Goal: Task Accomplishment & Management: Use online tool/utility

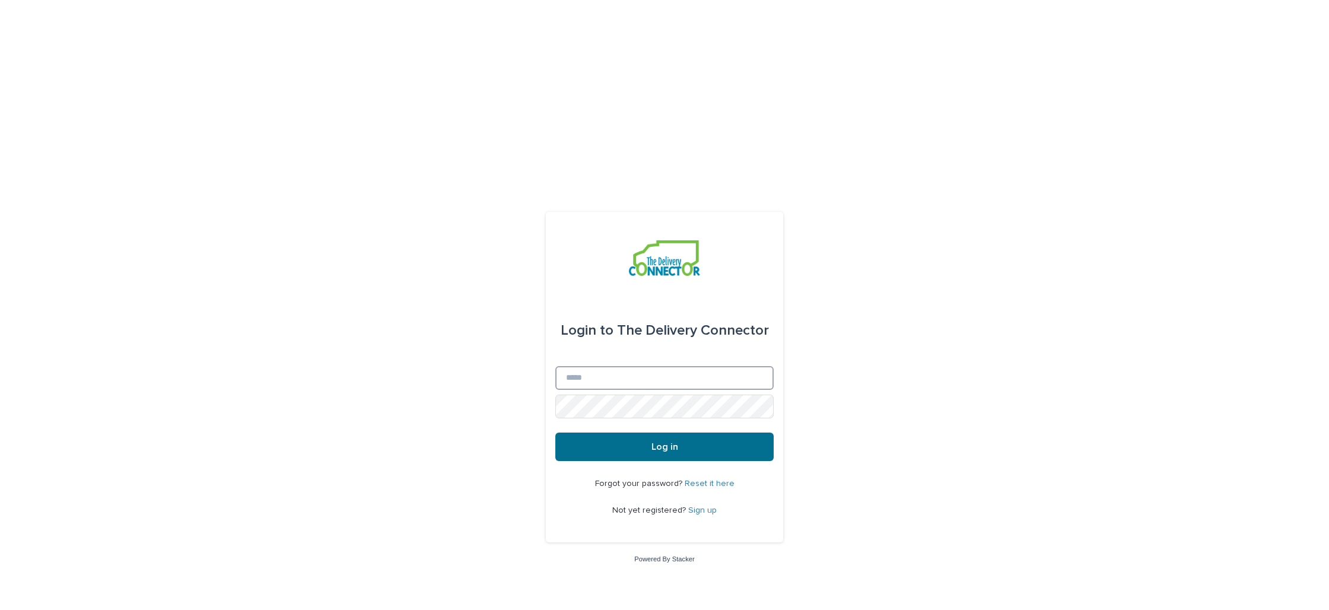
type input "**********"
click at [657, 433] on button "Log in" at bounding box center [664, 447] width 218 height 28
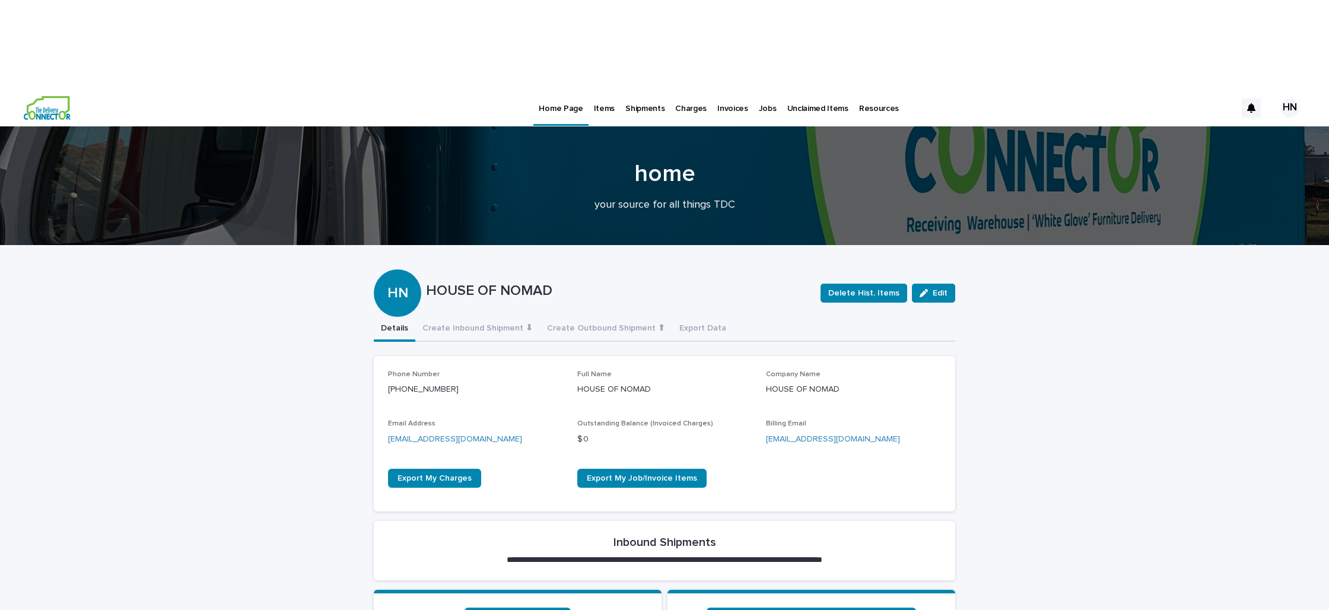
click at [625, 89] on p "Shipments" at bounding box center [644, 101] width 39 height 25
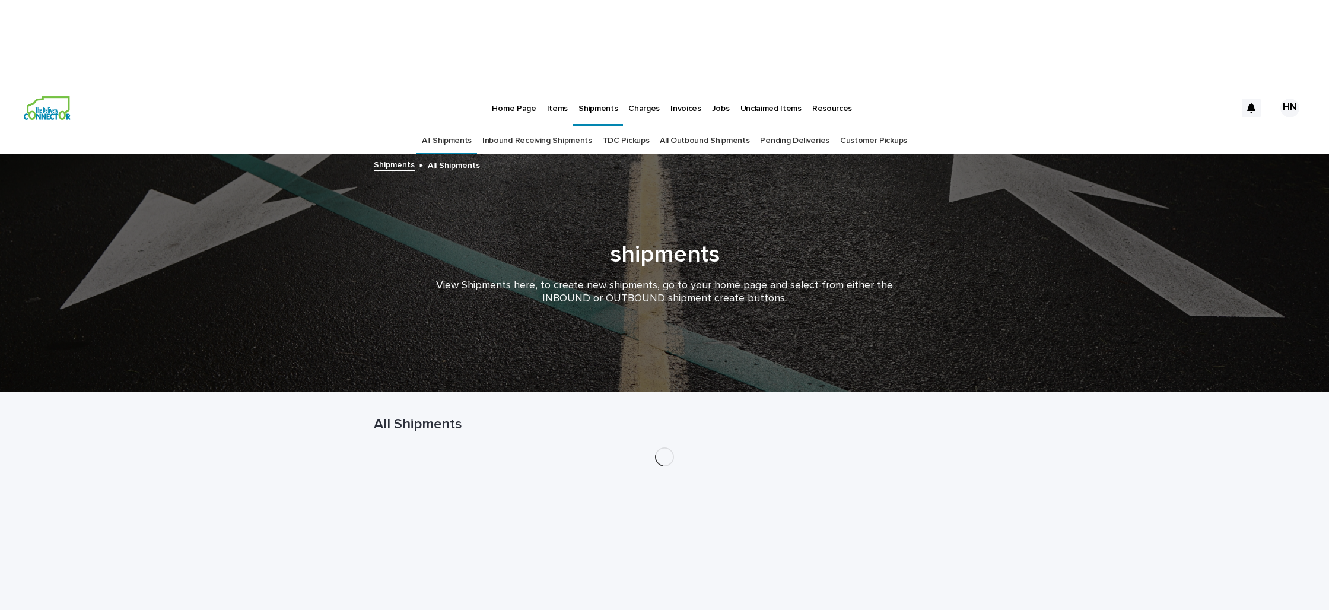
click at [543, 89] on div "Items" at bounding box center [557, 101] width 31 height 25
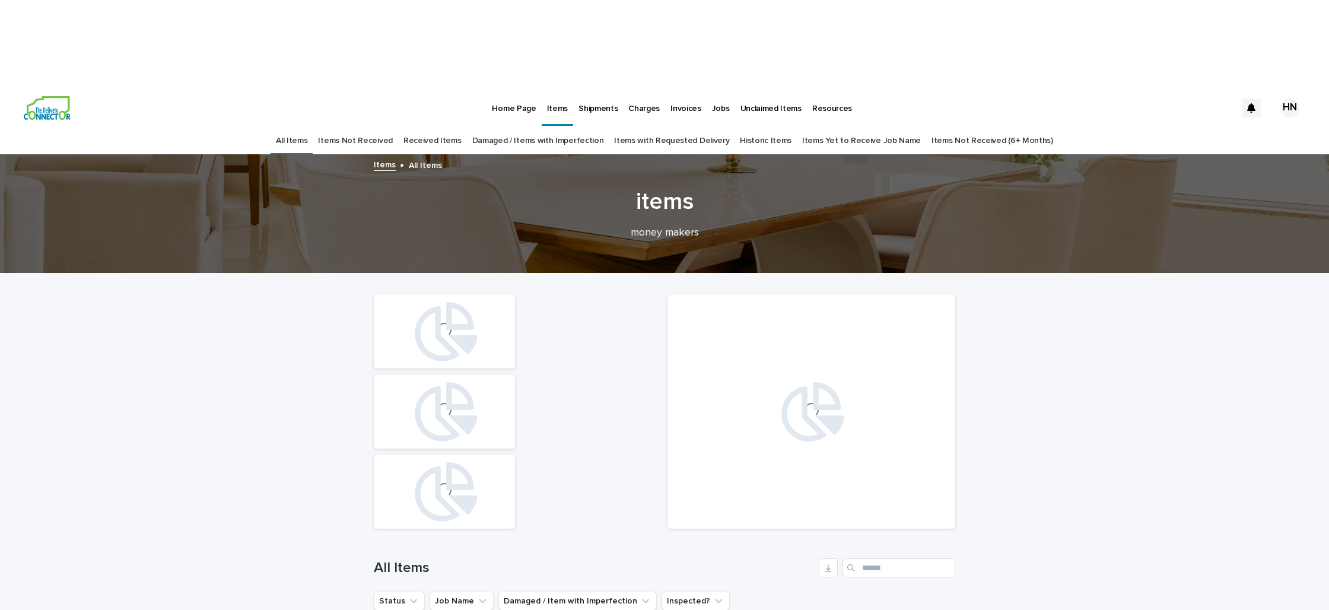
click at [441, 127] on link "Received Items" at bounding box center [433, 141] width 58 height 28
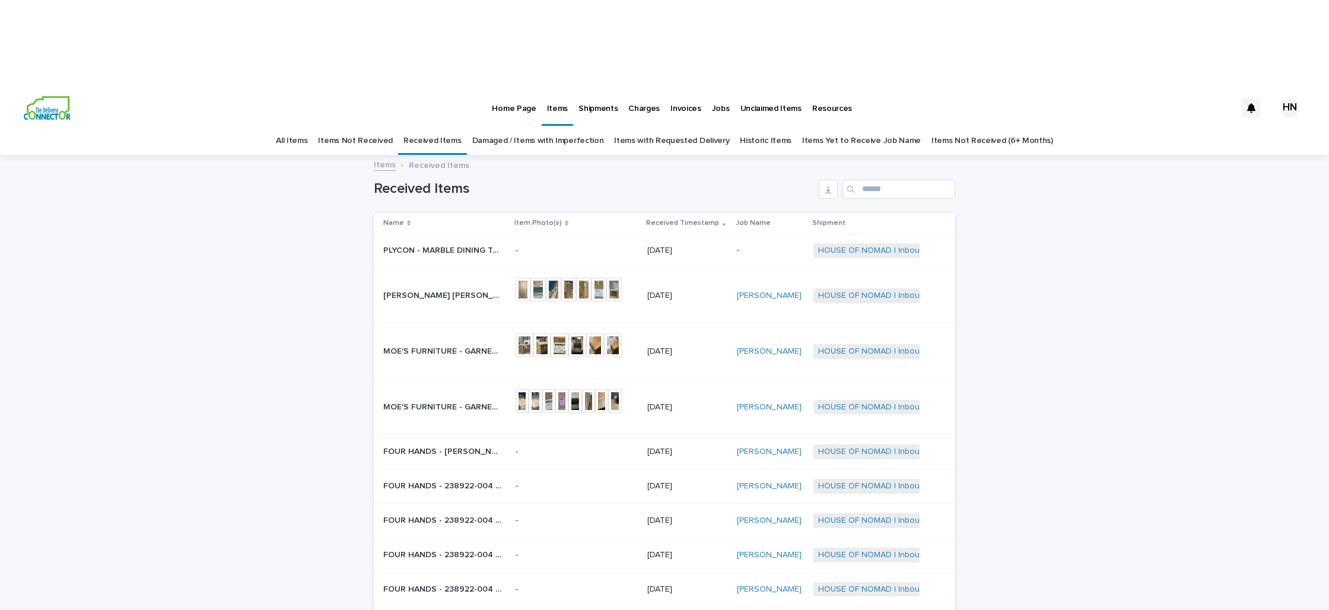
click at [437, 243] on p "PLYCON - MARBLE DINING TABLE | 74696" at bounding box center [443, 249] width 121 height 12
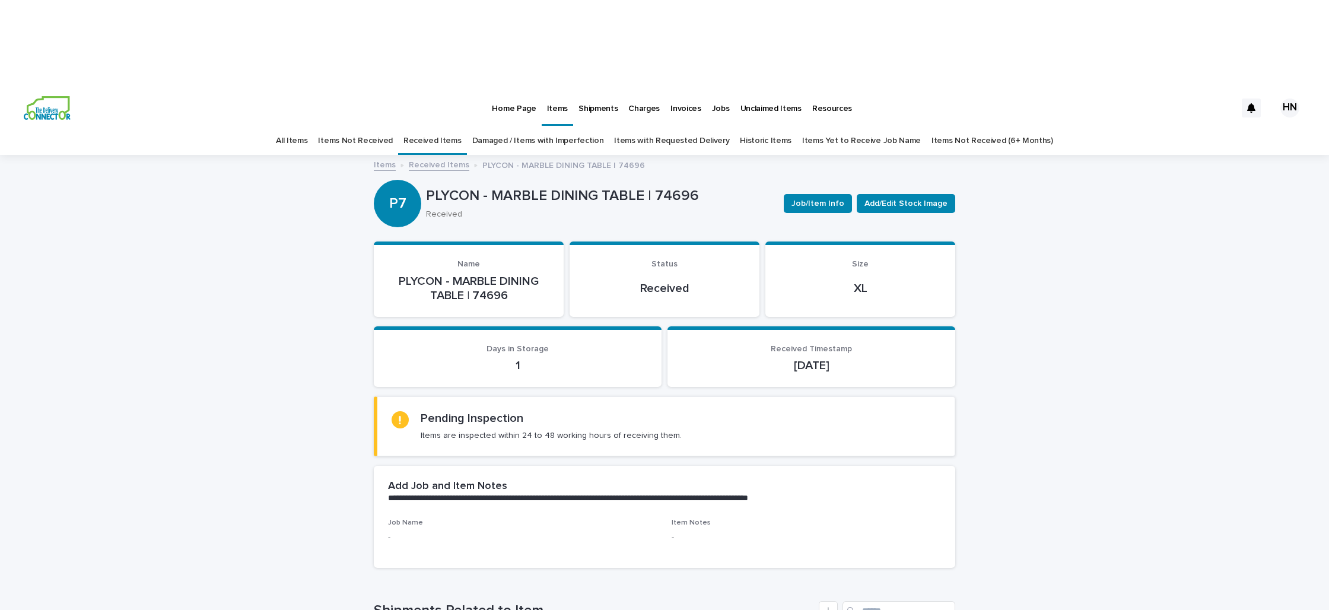
click at [450, 127] on link "Received Items" at bounding box center [433, 141] width 58 height 28
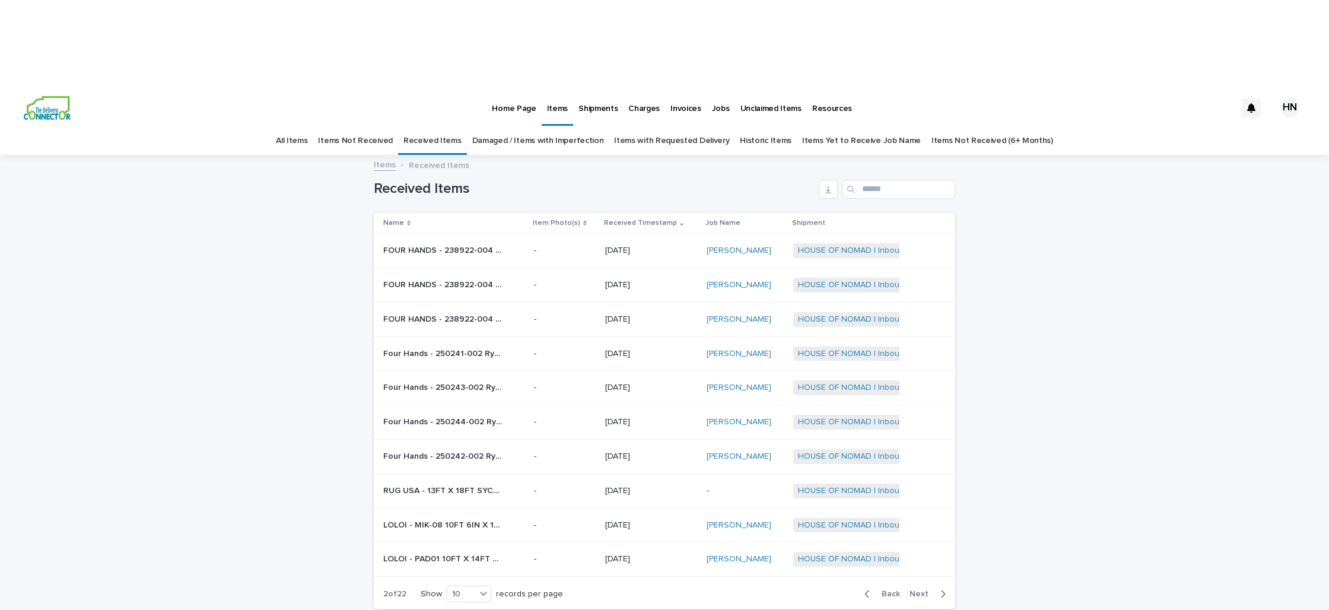
click at [887, 590] on span "Back" at bounding box center [888, 594] width 26 height 8
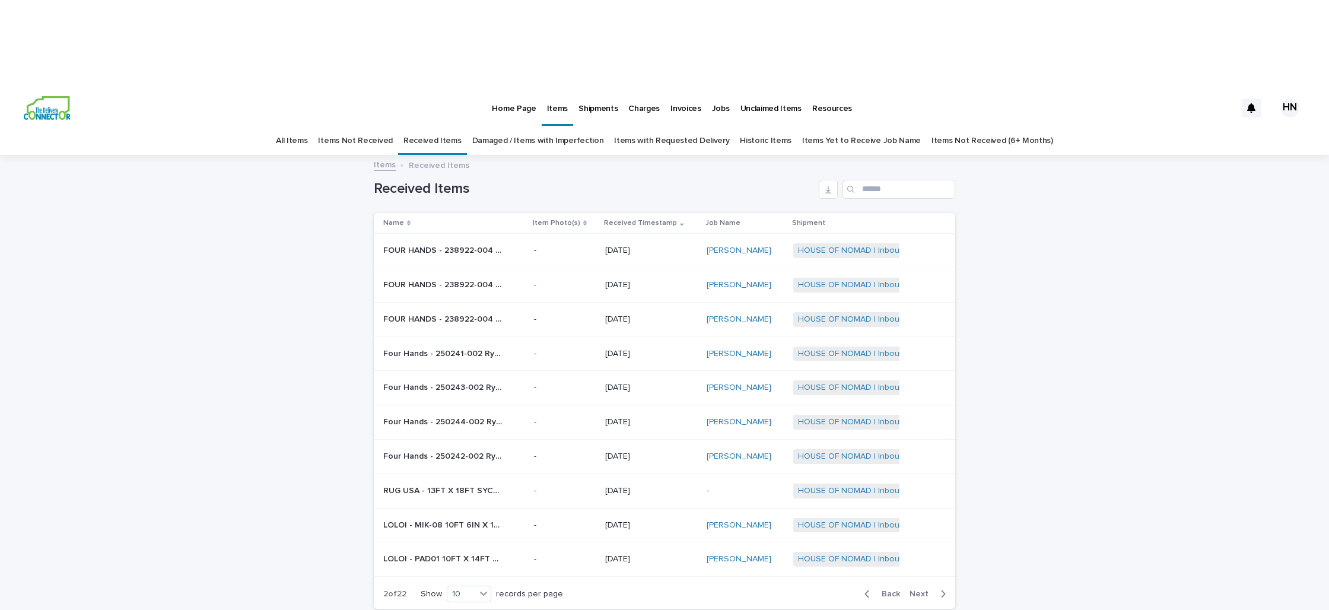
click at [923, 590] on span "Next" at bounding box center [923, 594] width 26 height 8
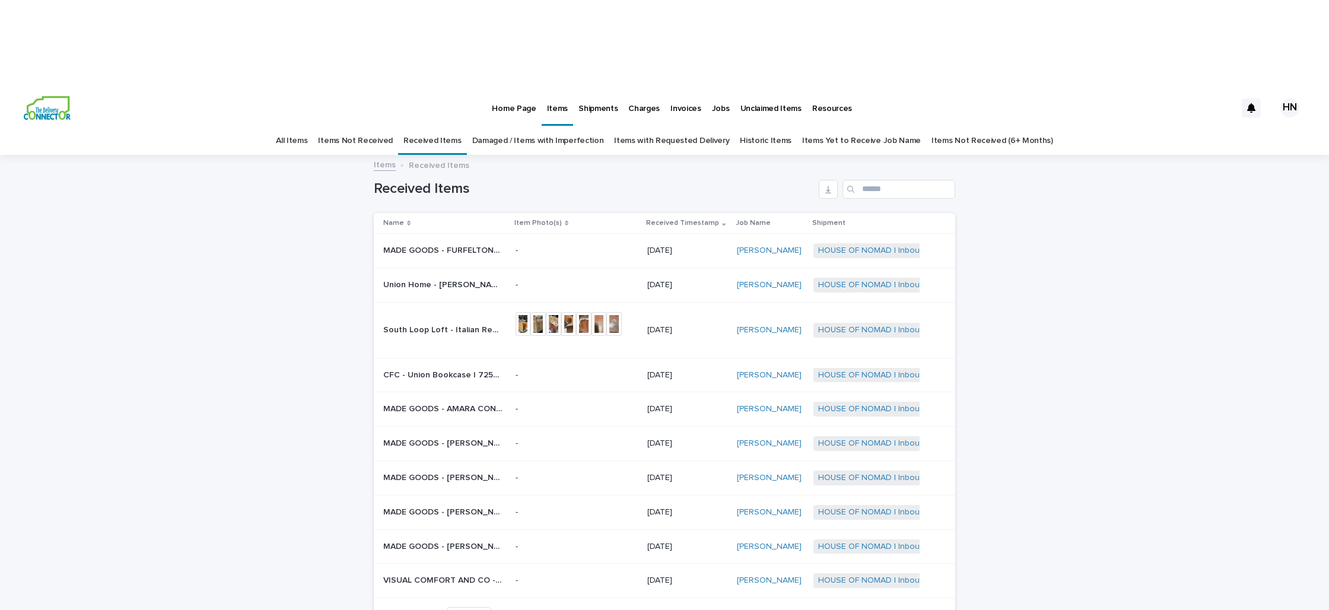
click at [921, 609] on span "Next" at bounding box center [923, 615] width 26 height 8
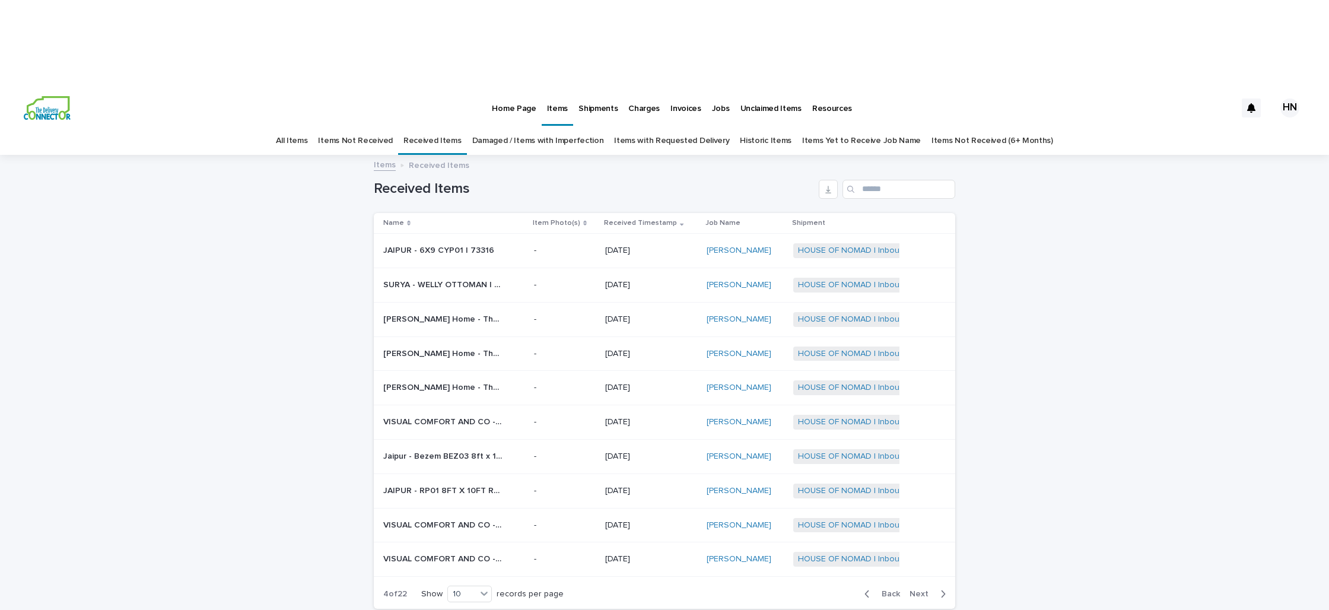
click at [887, 590] on span "Back" at bounding box center [888, 594] width 26 height 8
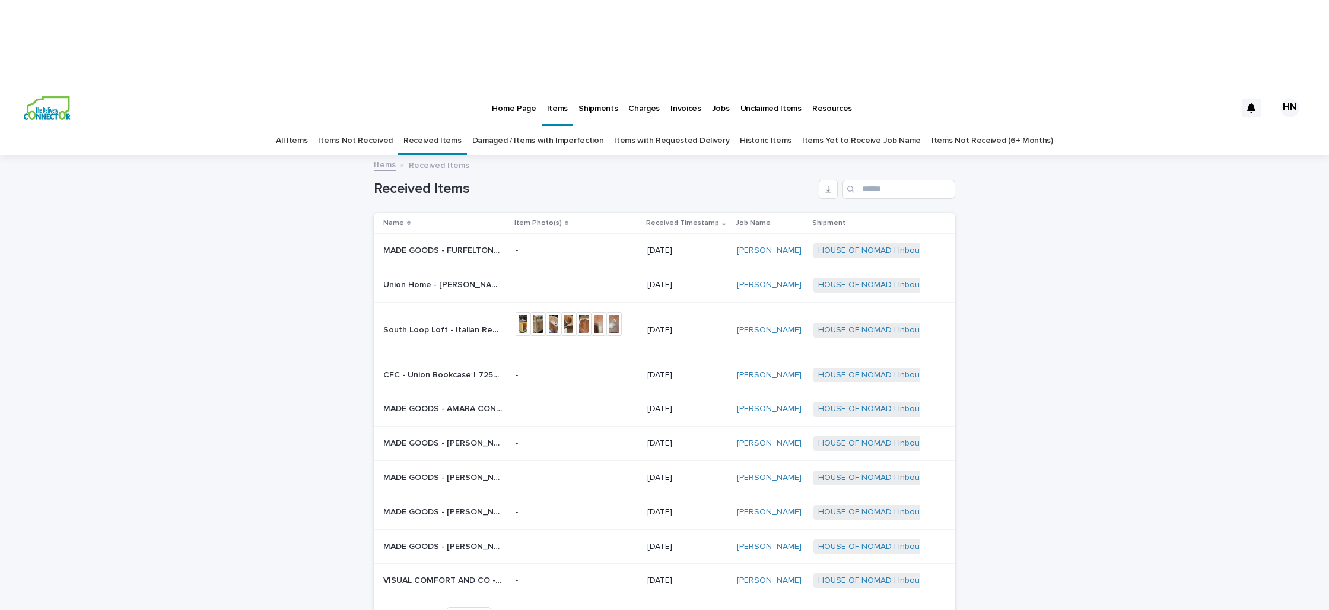
click at [925, 609] on span "Next" at bounding box center [923, 615] width 26 height 8
